Goal: Task Accomplishment & Management: Manage account settings

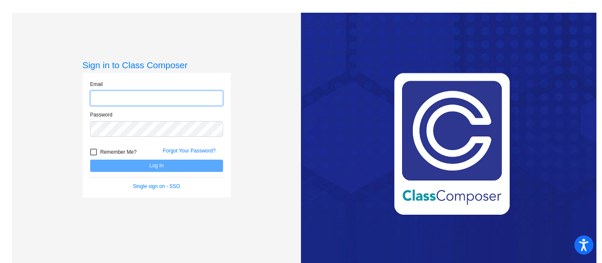
type input "[EMAIL_ADDRESS][DOMAIN_NAME]"
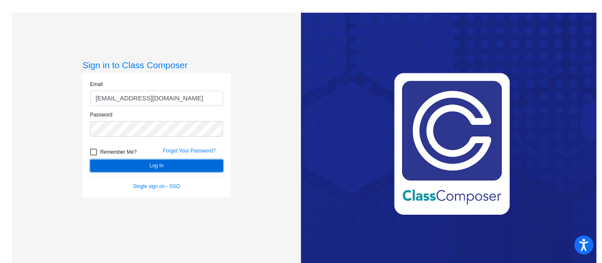
click at [170, 166] on button "Log In" at bounding box center [156, 166] width 133 height 12
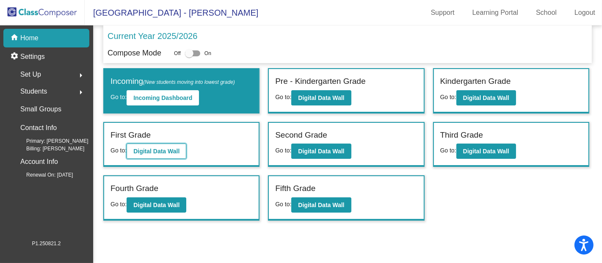
click at [143, 148] on b "Digital Data Wall" at bounding box center [156, 151] width 46 height 7
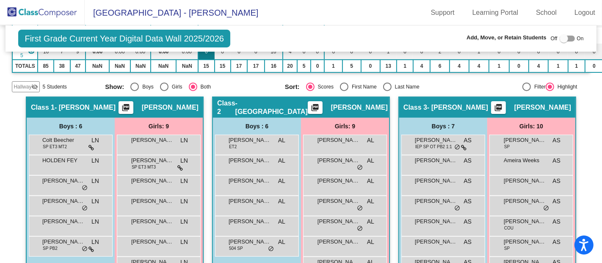
scroll to position [162, 0]
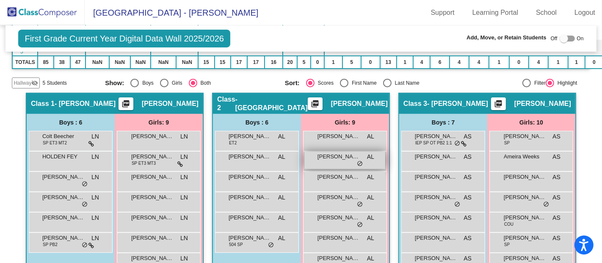
click at [342, 153] on span "[PERSON_NAME]" at bounding box center [339, 156] width 42 height 8
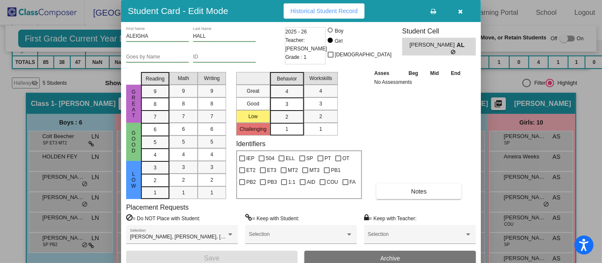
click at [388, 253] on button "Archive" at bounding box center [391, 258] width 172 height 15
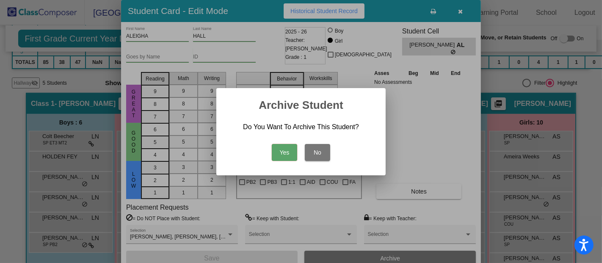
click at [291, 147] on button "Yes" at bounding box center [284, 152] width 25 height 17
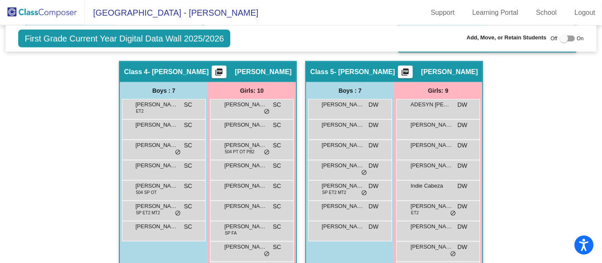
scroll to position [465, 0]
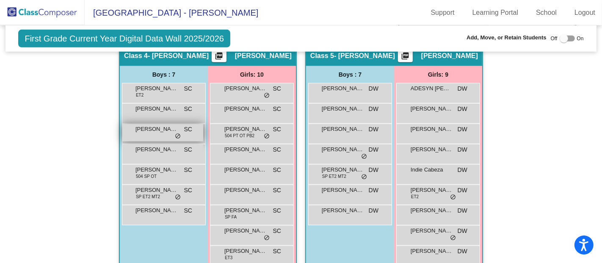
click at [156, 128] on span "[PERSON_NAME]" at bounding box center [157, 129] width 42 height 8
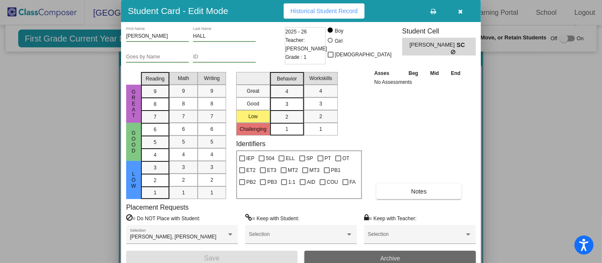
click at [424, 257] on button "Archive" at bounding box center [391, 258] width 172 height 15
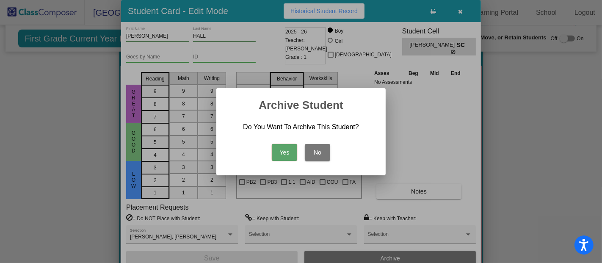
click at [292, 151] on button "Yes" at bounding box center [284, 152] width 25 height 17
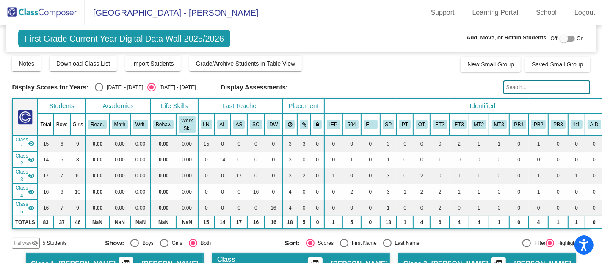
scroll to position [0, 0]
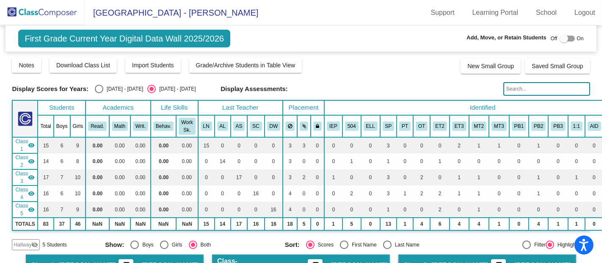
click at [62, 10] on img at bounding box center [42, 12] width 85 height 25
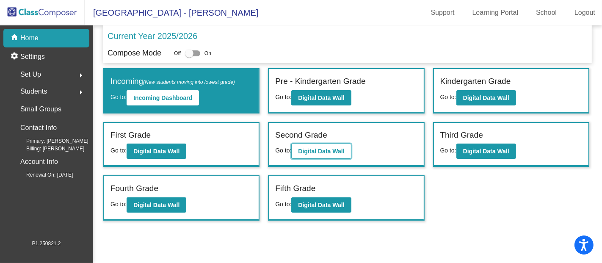
click at [318, 153] on button "Digital Data Wall" at bounding box center [321, 151] width 60 height 15
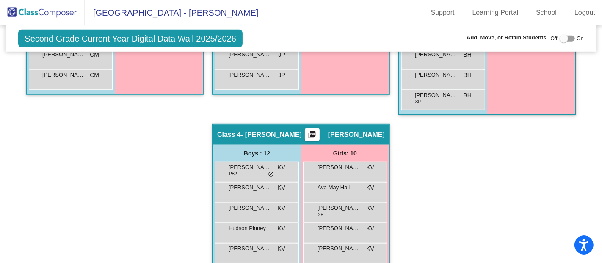
scroll to position [431, 0]
click at [333, 184] on span "Ava May Hall" at bounding box center [339, 187] width 42 height 8
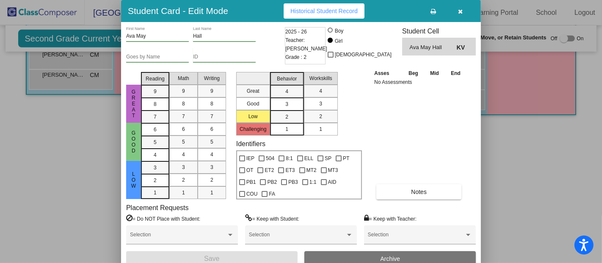
click at [368, 260] on button "Archive" at bounding box center [391, 258] width 172 height 15
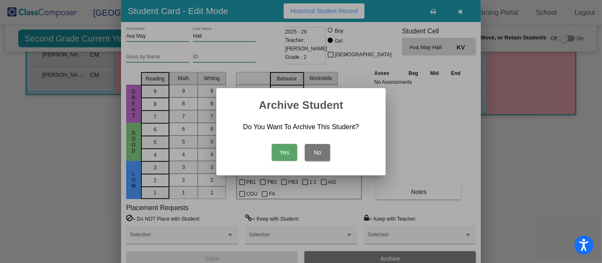
click at [291, 159] on button "Yes" at bounding box center [284, 152] width 25 height 17
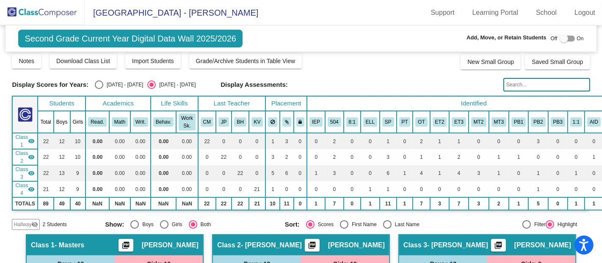
scroll to position [0, 0]
